Goal: Task Accomplishment & Management: Complete application form

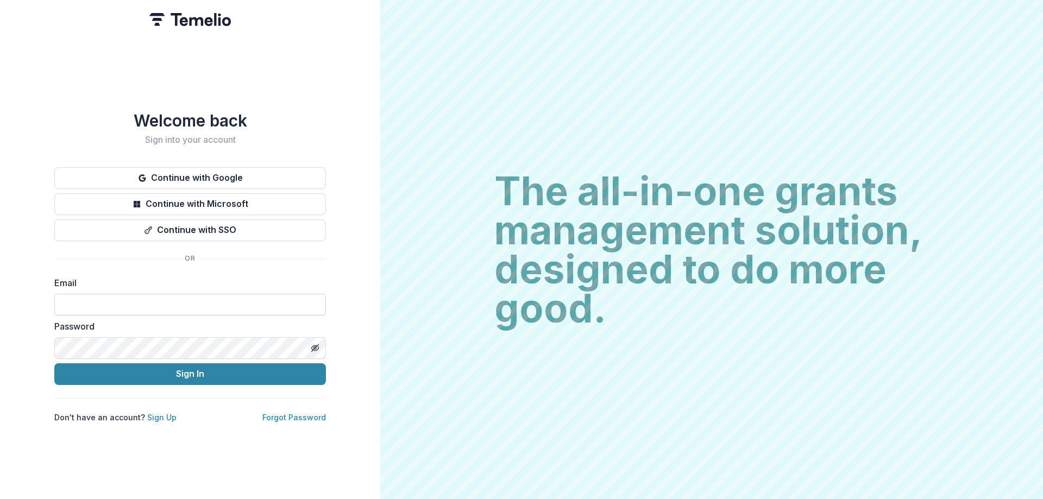
click at [115, 297] on input at bounding box center [190, 305] width 272 height 22
type input "**********"
click at [162, 415] on link "Sign Up" at bounding box center [161, 417] width 29 height 9
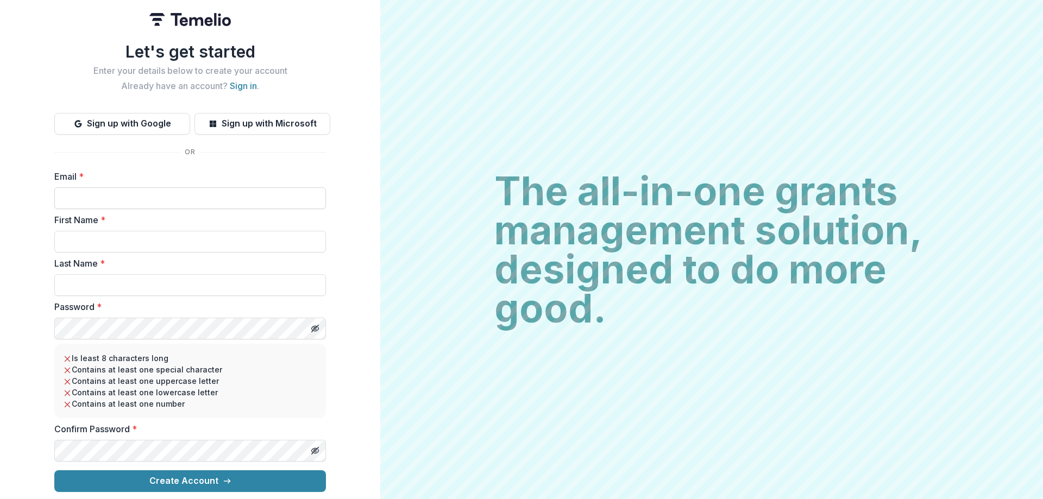
click at [117, 190] on input "Email *" at bounding box center [190, 198] width 272 height 22
type input "**********"
click at [135, 233] on input "First Name *" at bounding box center [190, 242] width 272 height 22
type input "*****"
click at [126, 286] on input "Last Name *" at bounding box center [190, 285] width 272 height 22
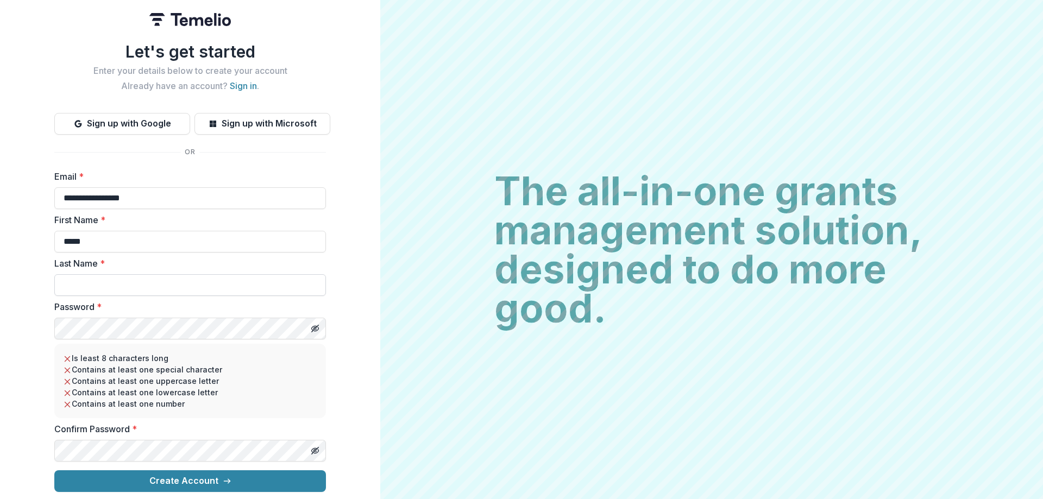
type input "****"
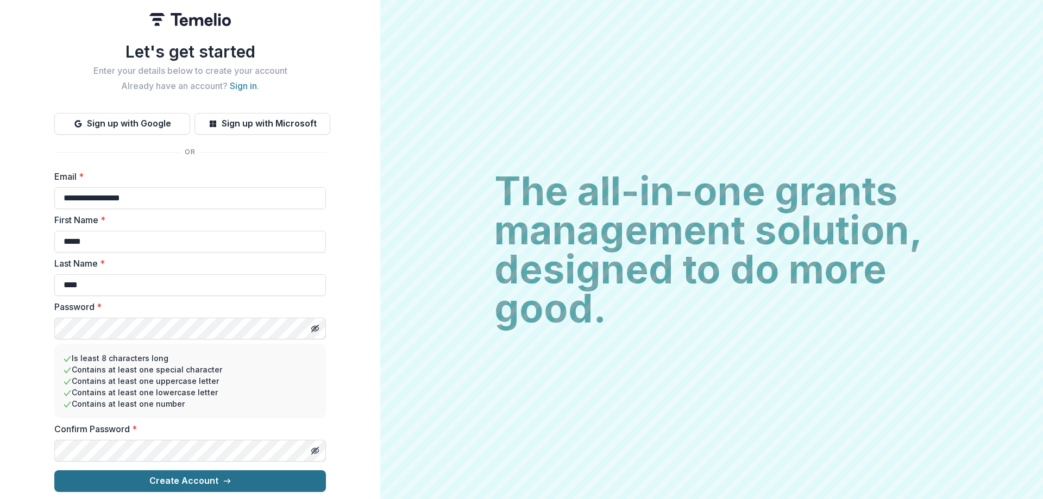
click at [162, 470] on button "Create Account" at bounding box center [190, 481] width 272 height 22
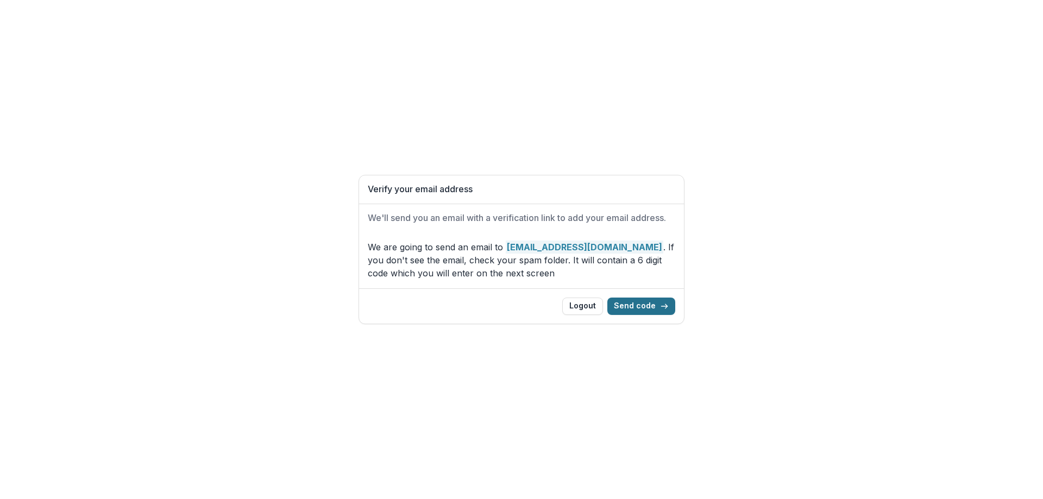
click at [644, 305] on button "Send code" at bounding box center [641, 306] width 68 height 17
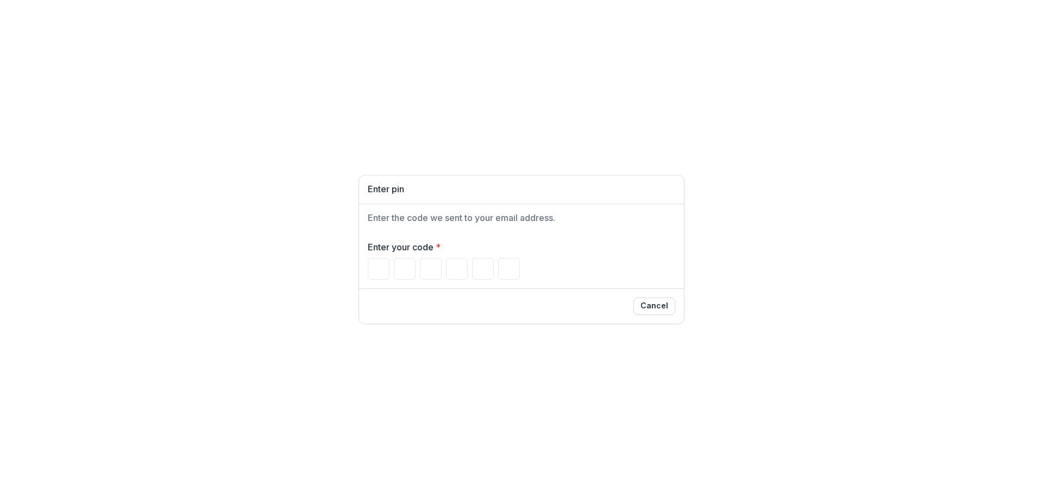
type input "*"
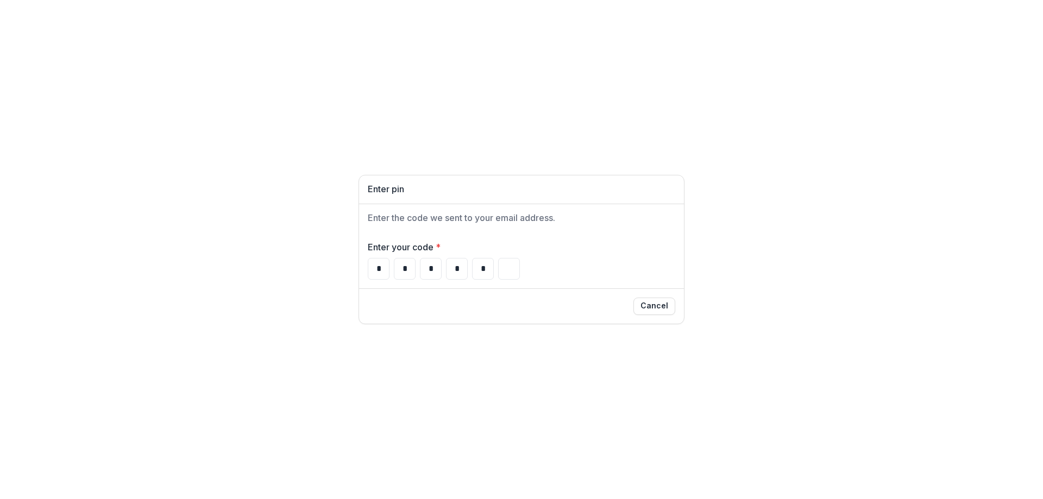
type input "*"
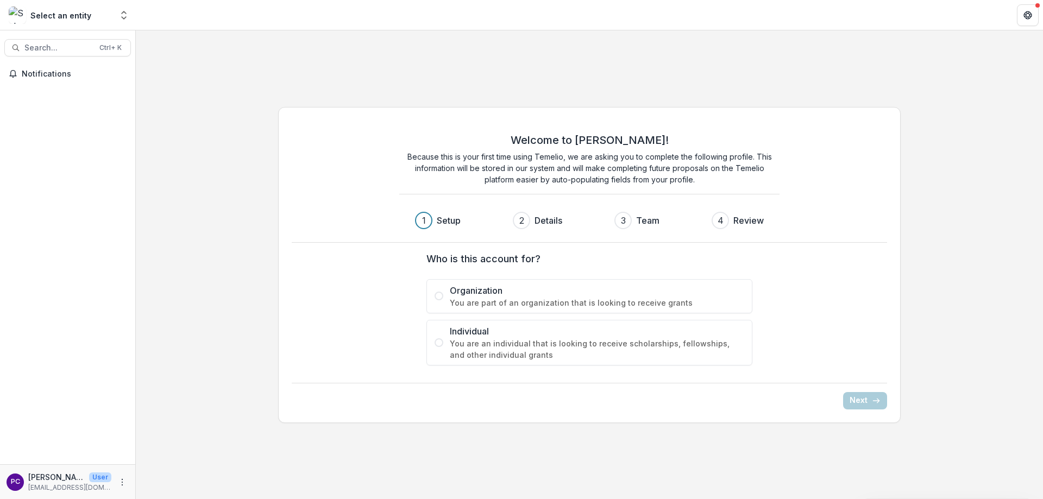
click at [456, 298] on span "You are part of an organization that is looking to receive grants" at bounding box center [597, 302] width 294 height 11
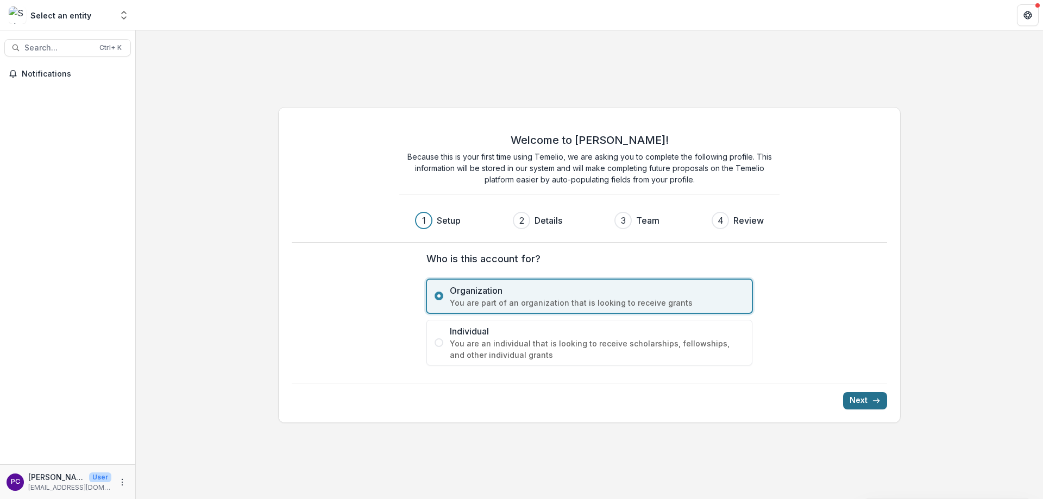
click at [879, 396] on icon "submit" at bounding box center [876, 400] width 9 height 9
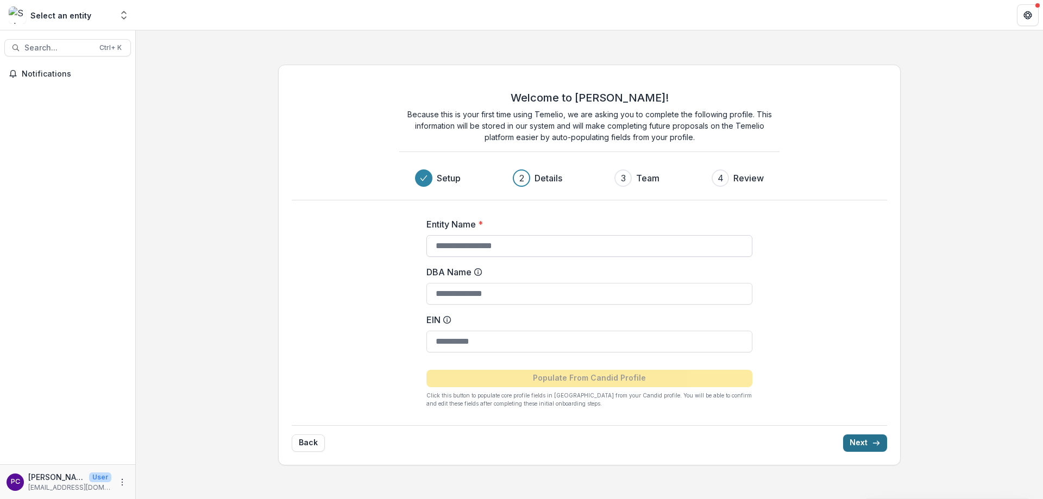
click at [481, 246] on input "Entity Name *" at bounding box center [589, 246] width 326 height 22
type input "**********"
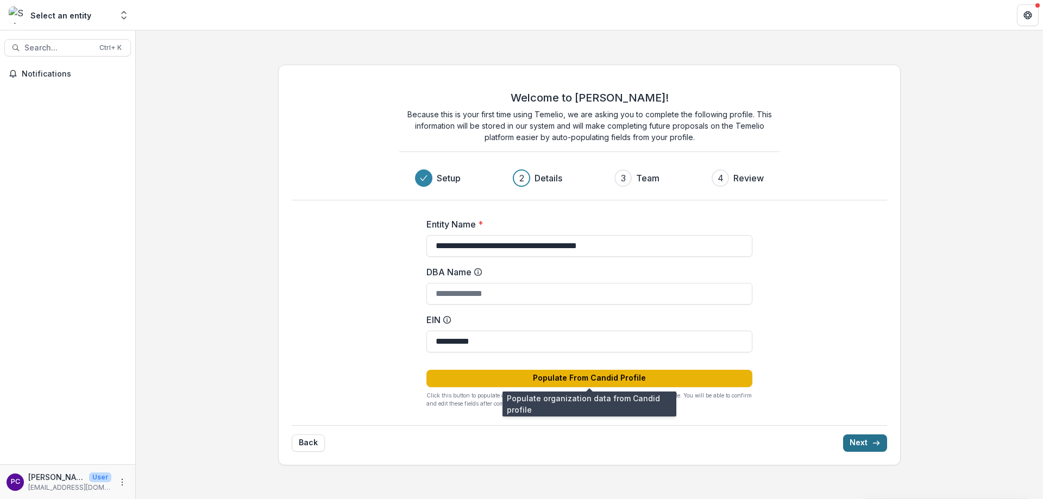
type input "**********"
click at [611, 376] on button "Populate From Candid Profile" at bounding box center [589, 378] width 326 height 17
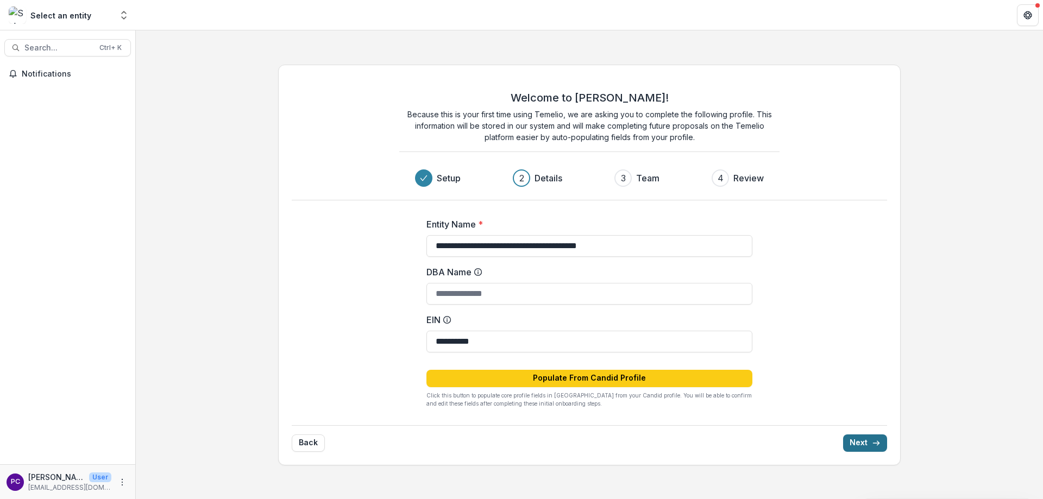
click at [865, 445] on button "Next" at bounding box center [865, 442] width 44 height 17
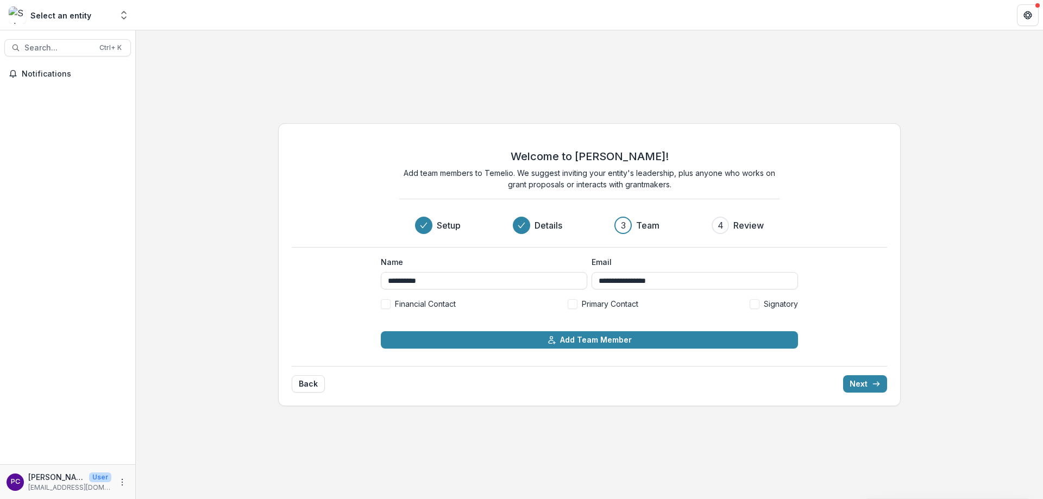
click at [390, 301] on label "Financial Contact" at bounding box center [418, 303] width 75 height 11
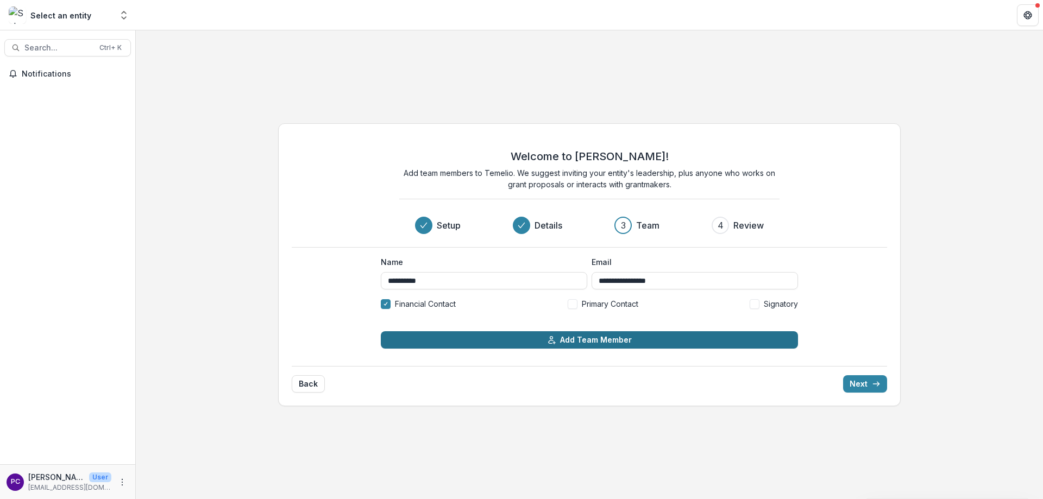
click at [577, 342] on button "Add Team Member" at bounding box center [589, 339] width 417 height 17
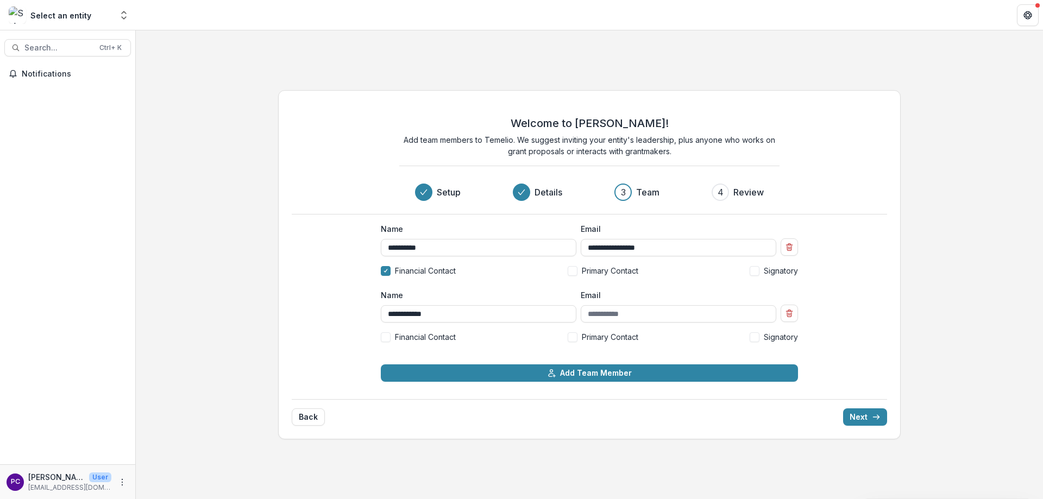
type input "**********"
click at [758, 333] on span at bounding box center [754, 337] width 10 height 10
click at [607, 335] on span "Primary Contact" at bounding box center [610, 336] width 56 height 11
click at [390, 339] on span at bounding box center [386, 337] width 10 height 10
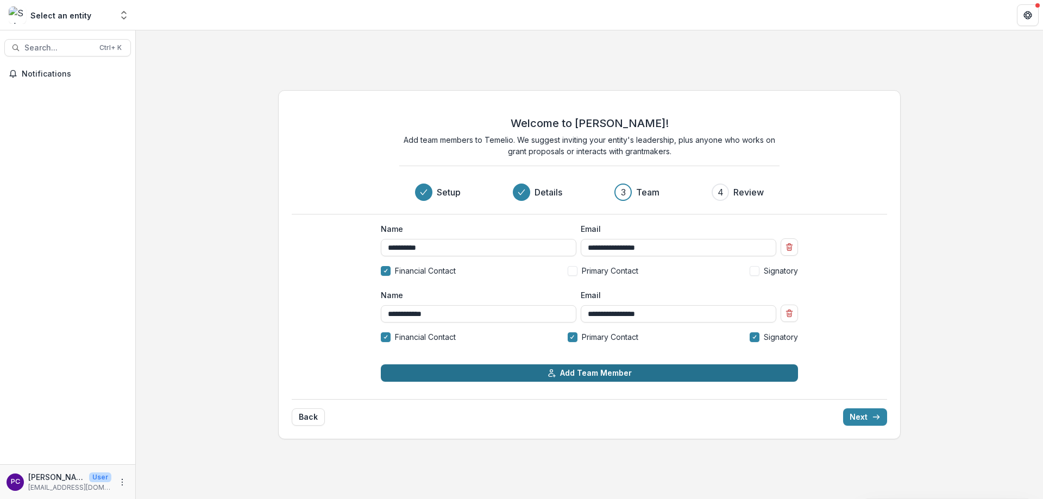
click at [571, 371] on button "Add Team Member" at bounding box center [589, 372] width 417 height 17
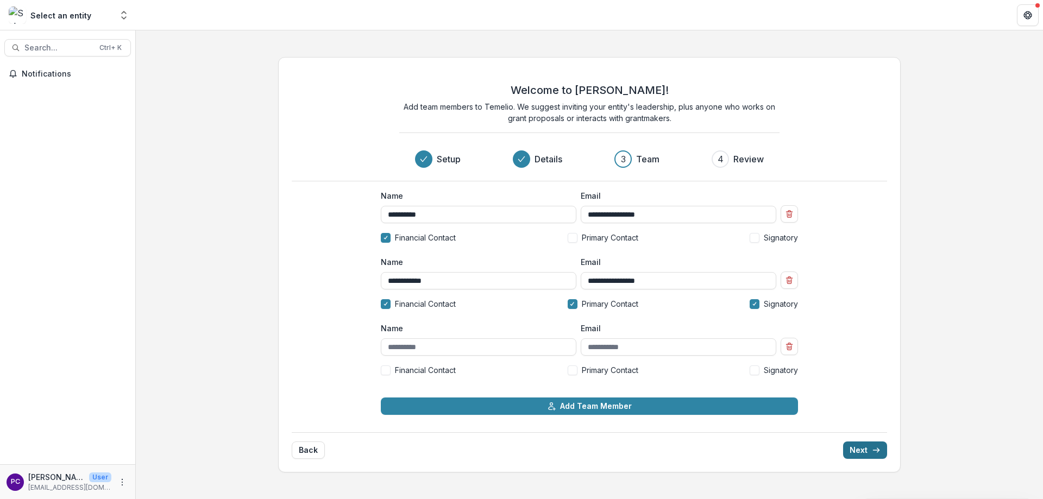
click at [874, 446] on icon "submit" at bounding box center [876, 450] width 9 height 9
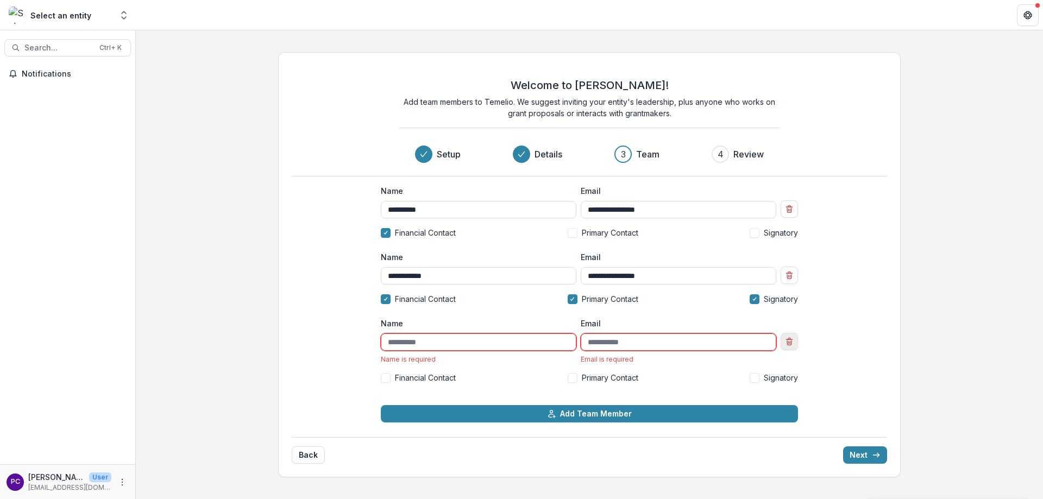
click at [789, 343] on line "Remove team member" at bounding box center [789, 343] width 0 height 2
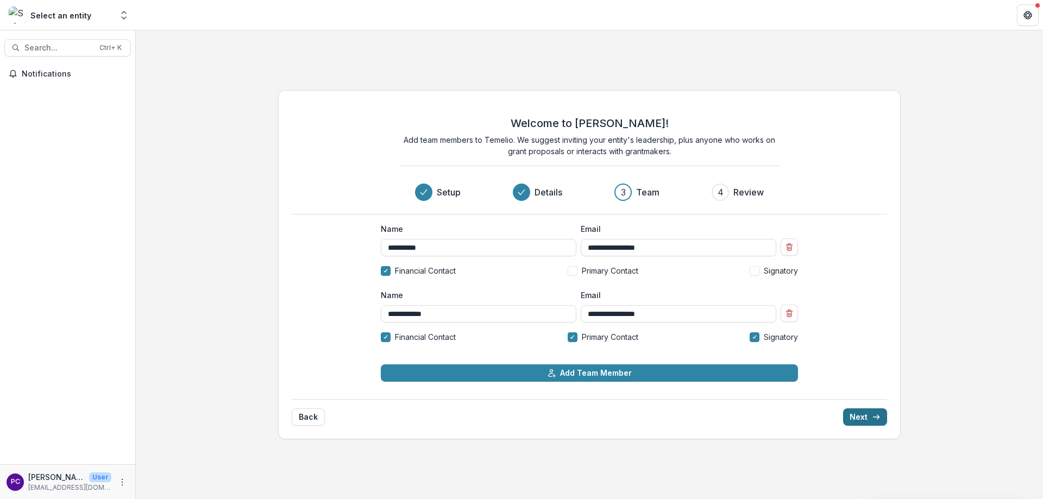
click at [866, 419] on button "Next" at bounding box center [865, 416] width 44 height 17
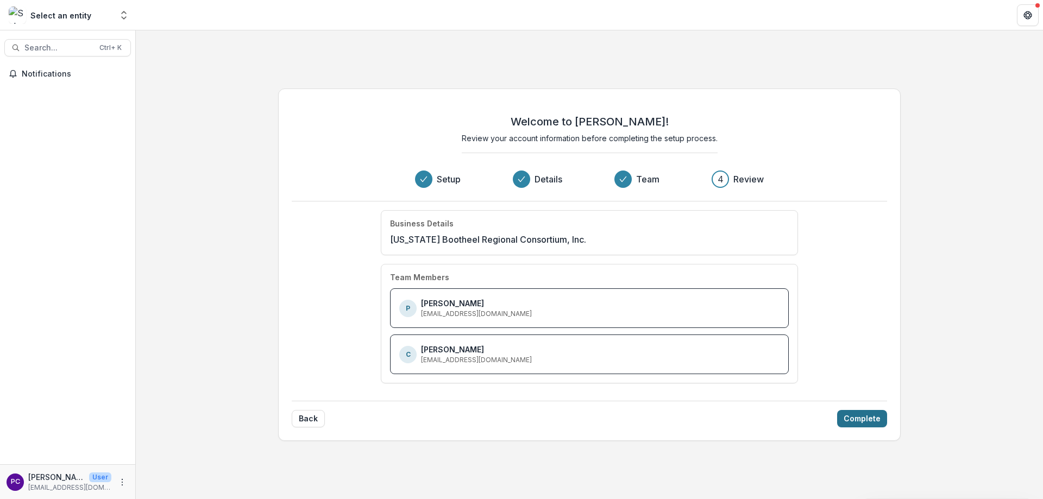
click at [879, 420] on button "Complete" at bounding box center [862, 418] width 50 height 17
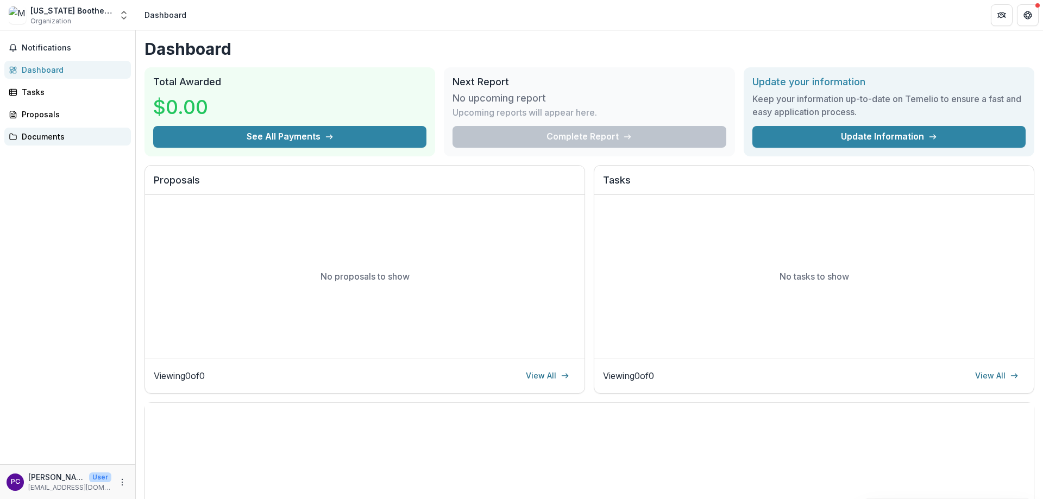
click at [51, 132] on div "Documents" at bounding box center [72, 136] width 100 height 11
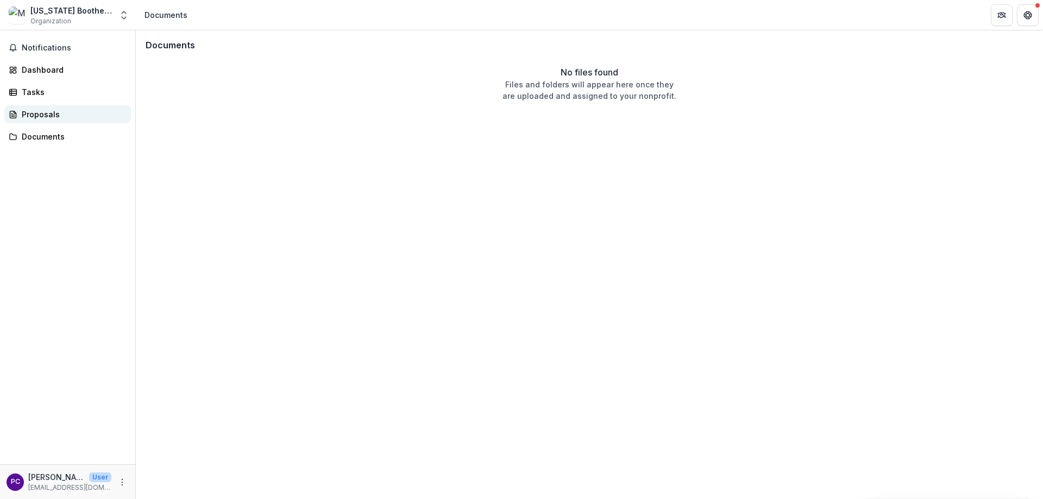
click at [45, 115] on div "Proposals" at bounding box center [72, 114] width 100 height 11
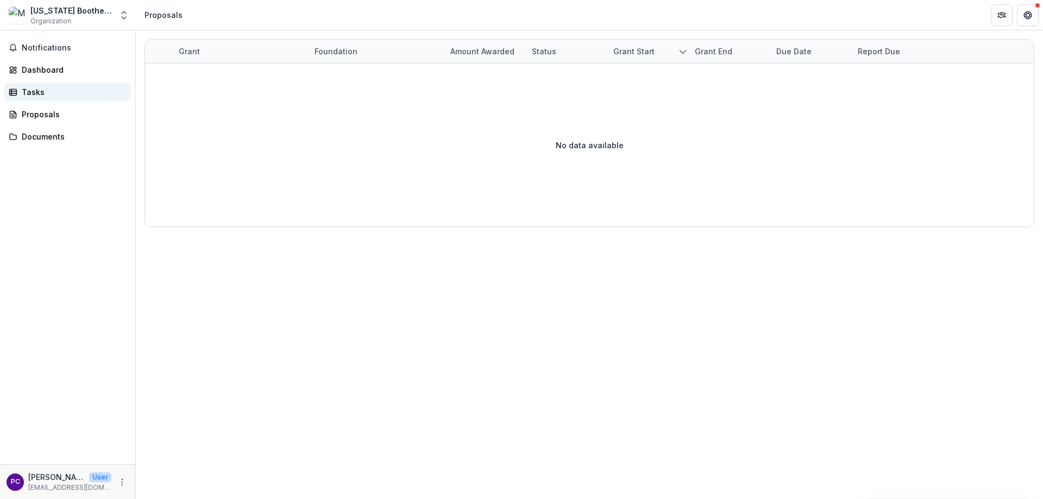
click at [37, 93] on div "Tasks" at bounding box center [72, 91] width 100 height 11
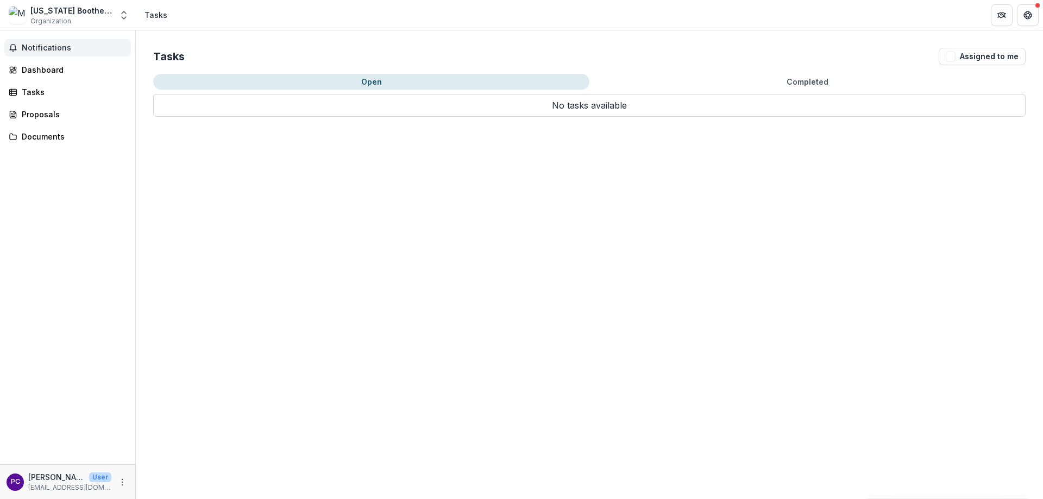
click at [29, 48] on span "Notifications" at bounding box center [74, 47] width 105 height 9
click at [37, 72] on div "Dashboard" at bounding box center [72, 69] width 100 height 11
